Goal: Find specific page/section

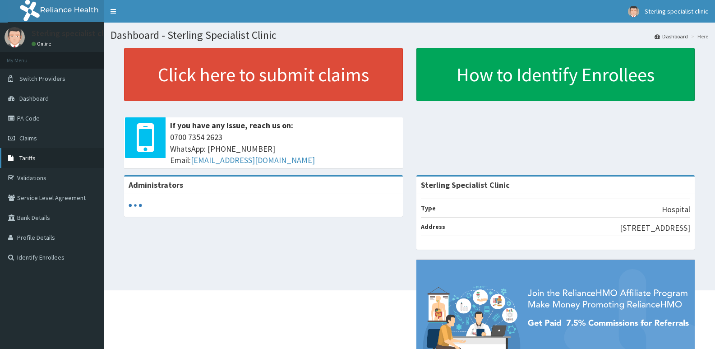
click at [30, 156] on span "Tariffs" at bounding box center [27, 158] width 16 height 8
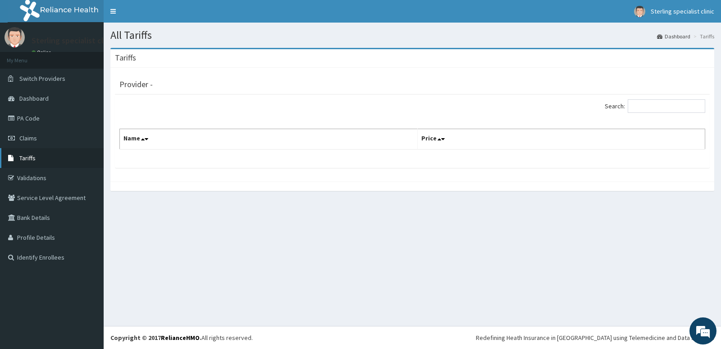
click at [35, 159] on span "Tariffs" at bounding box center [27, 158] width 16 height 8
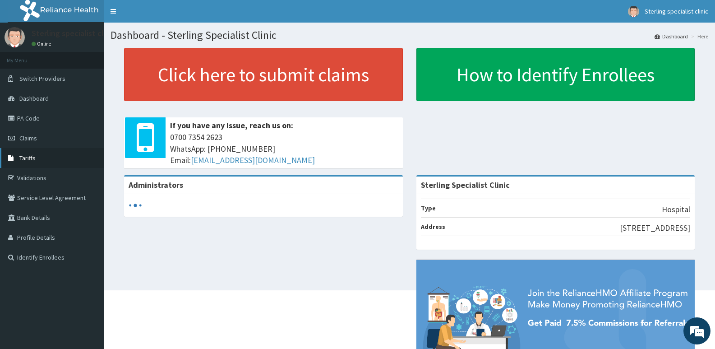
click at [33, 157] on span "Tariffs" at bounding box center [27, 158] width 16 height 8
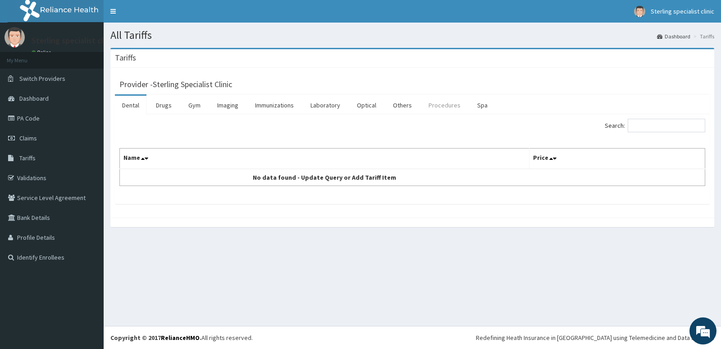
click at [435, 103] on link "Procedures" at bounding box center [445, 105] width 46 height 19
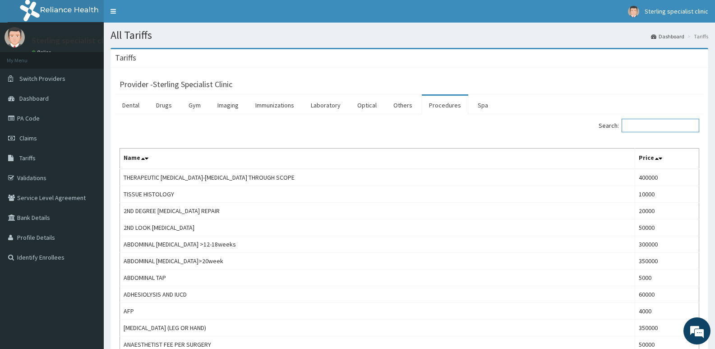
click at [643, 129] on input "Search:" at bounding box center [660, 126] width 78 height 14
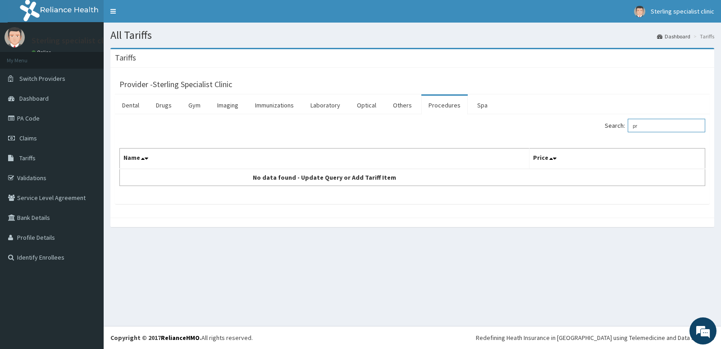
type input "p"
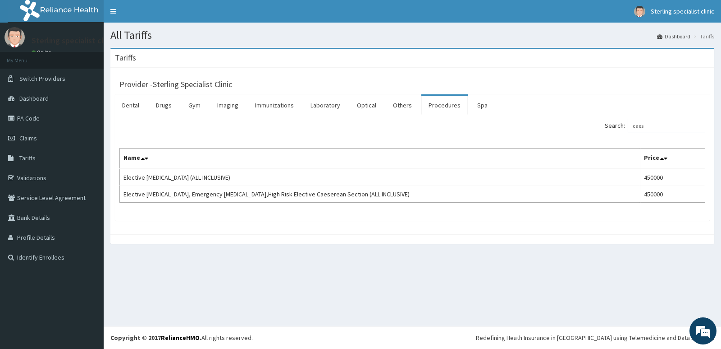
type input "caes"
